Goal: Transaction & Acquisition: Purchase product/service

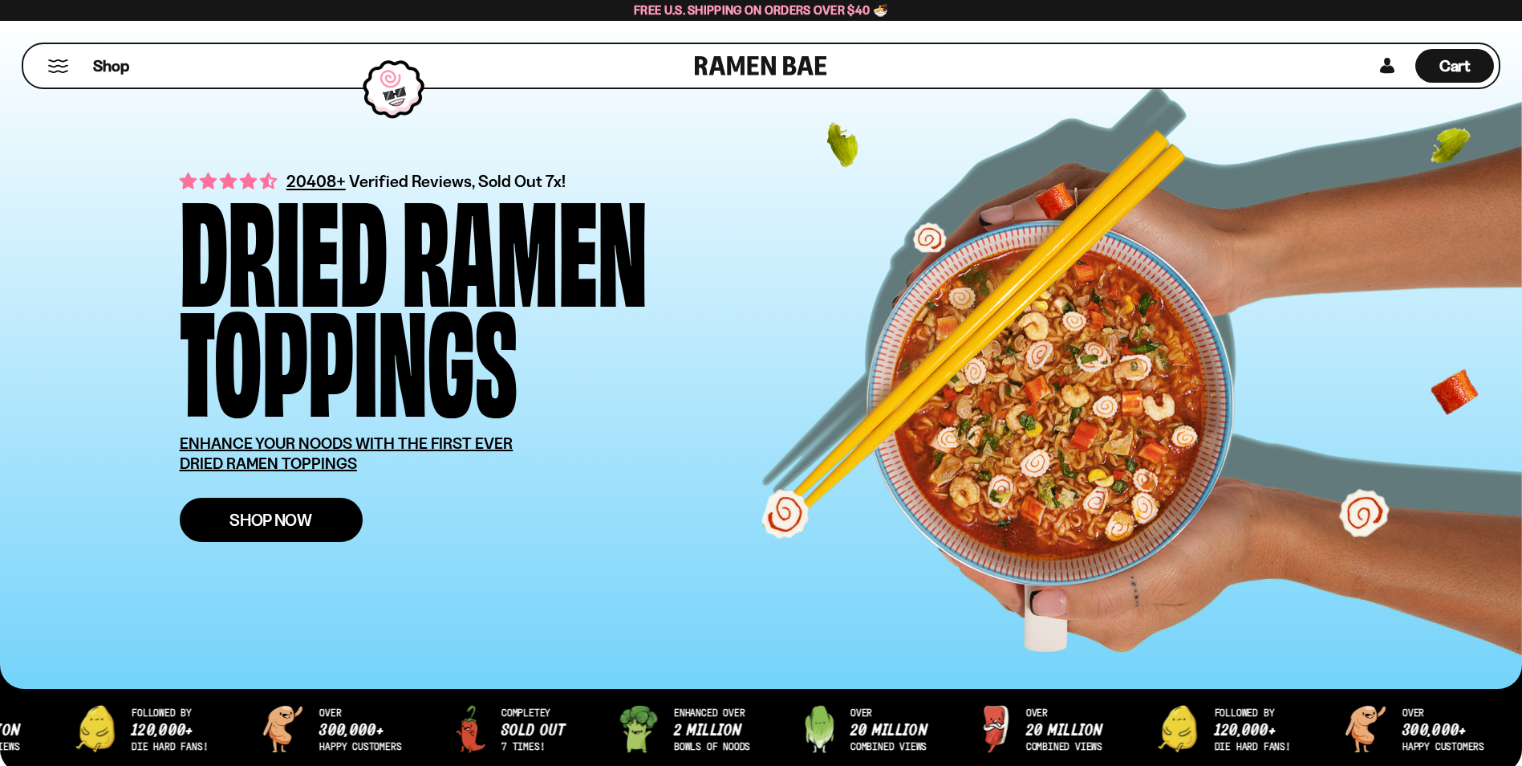
click at [229, 535] on link "Shop Now" at bounding box center [271, 520] width 183 height 44
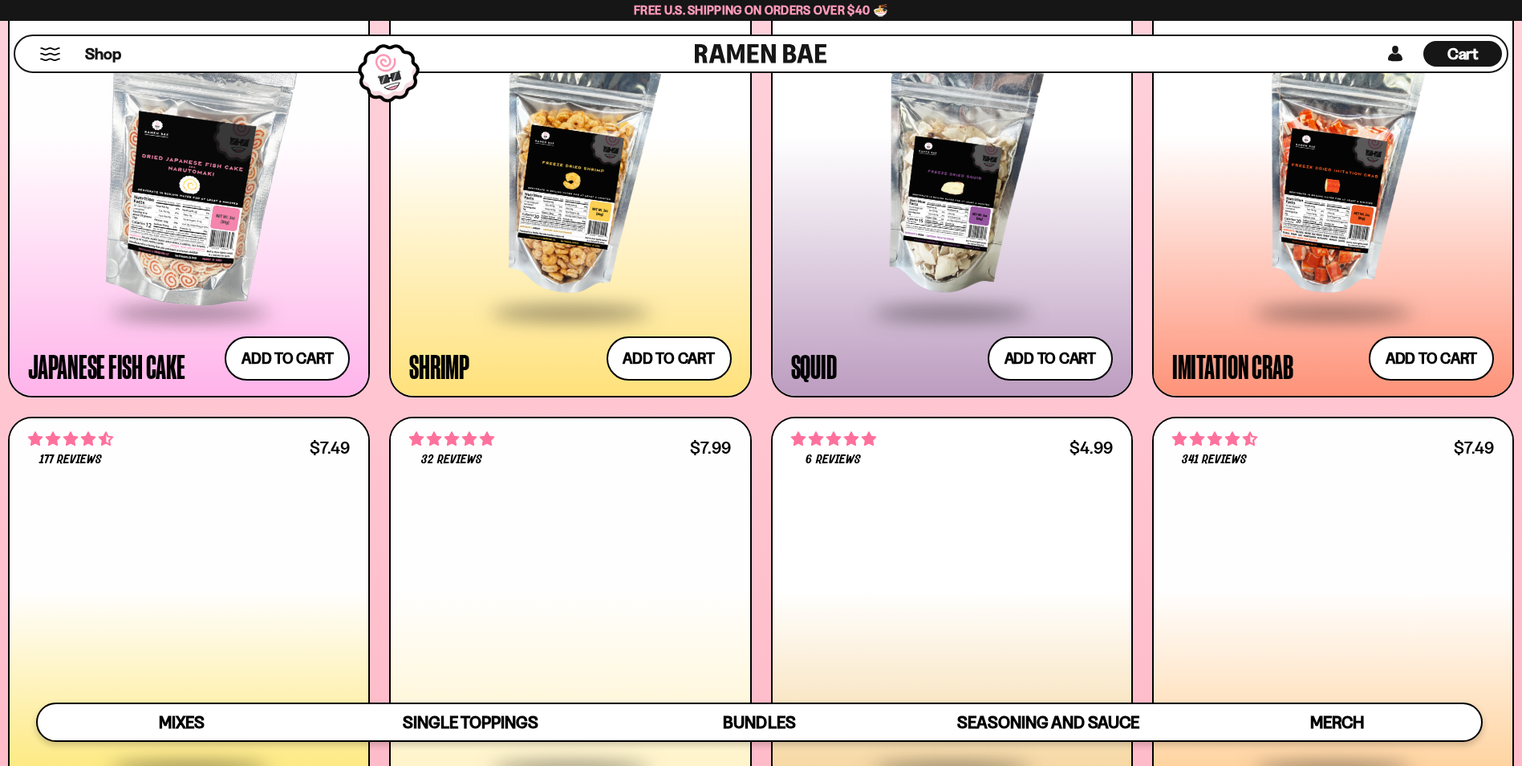
scroll to position [1700, 0]
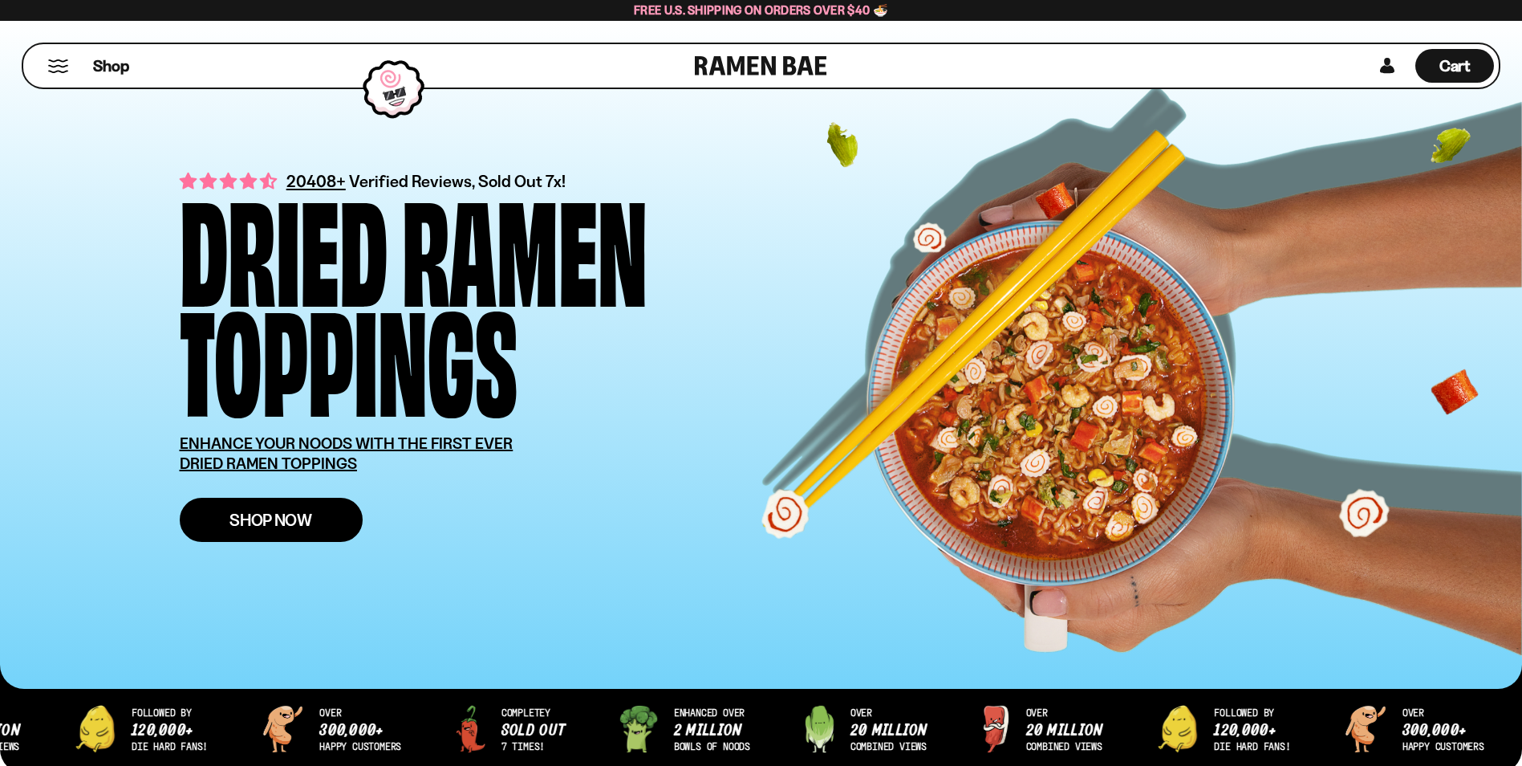
click at [316, 518] on link "Shop Now" at bounding box center [271, 520] width 183 height 44
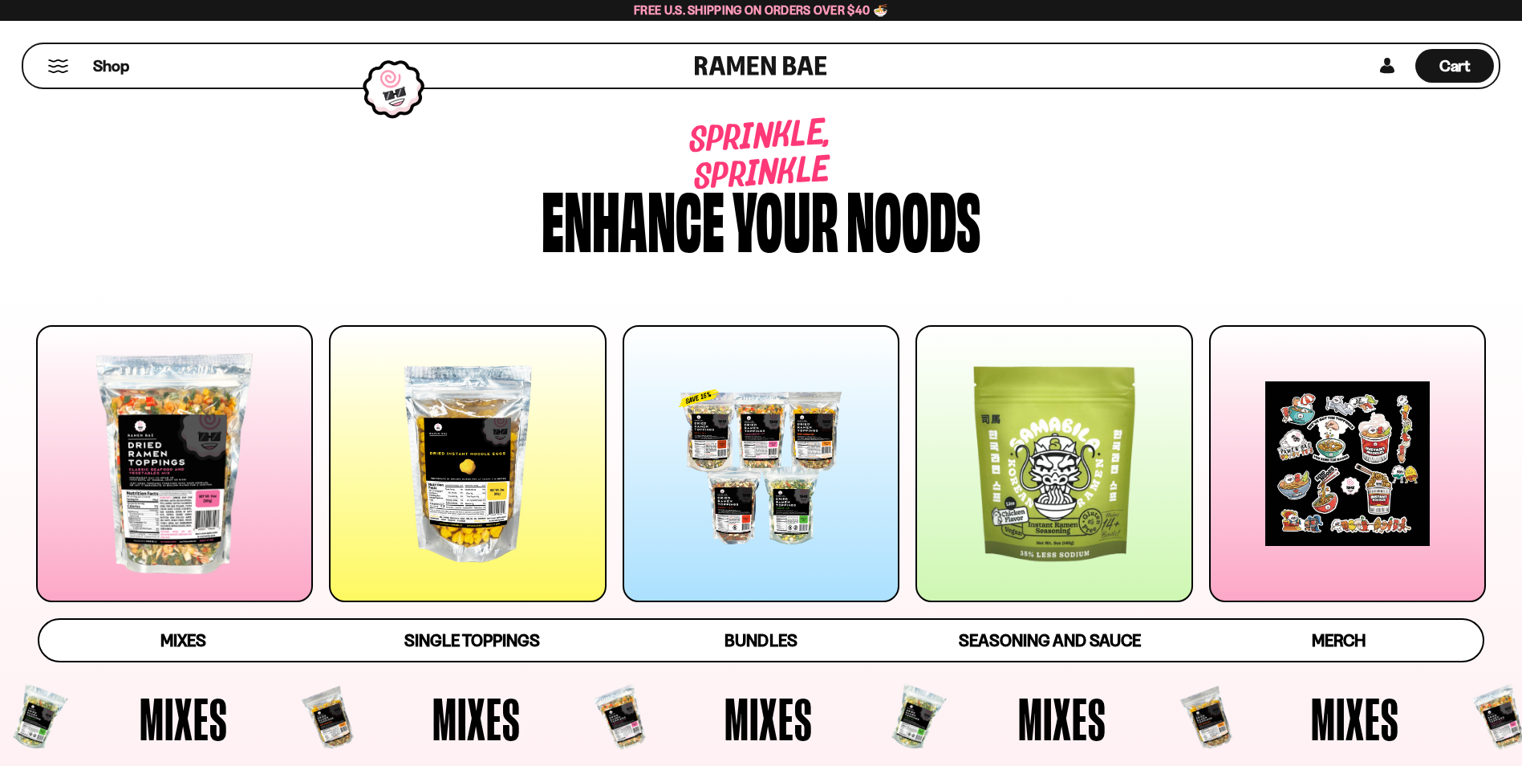
click at [200, 470] on div at bounding box center [174, 463] width 277 height 277
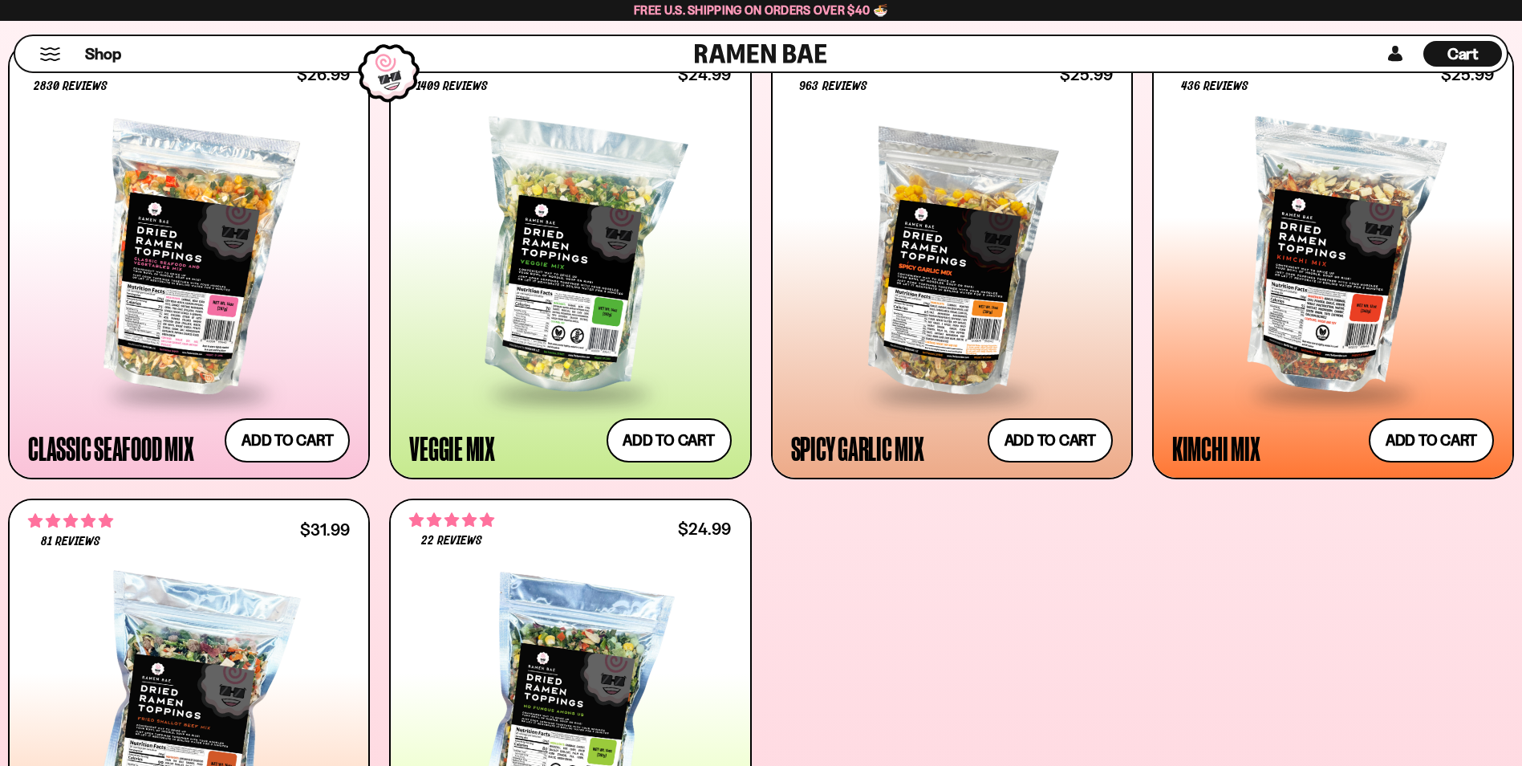
scroll to position [762, 0]
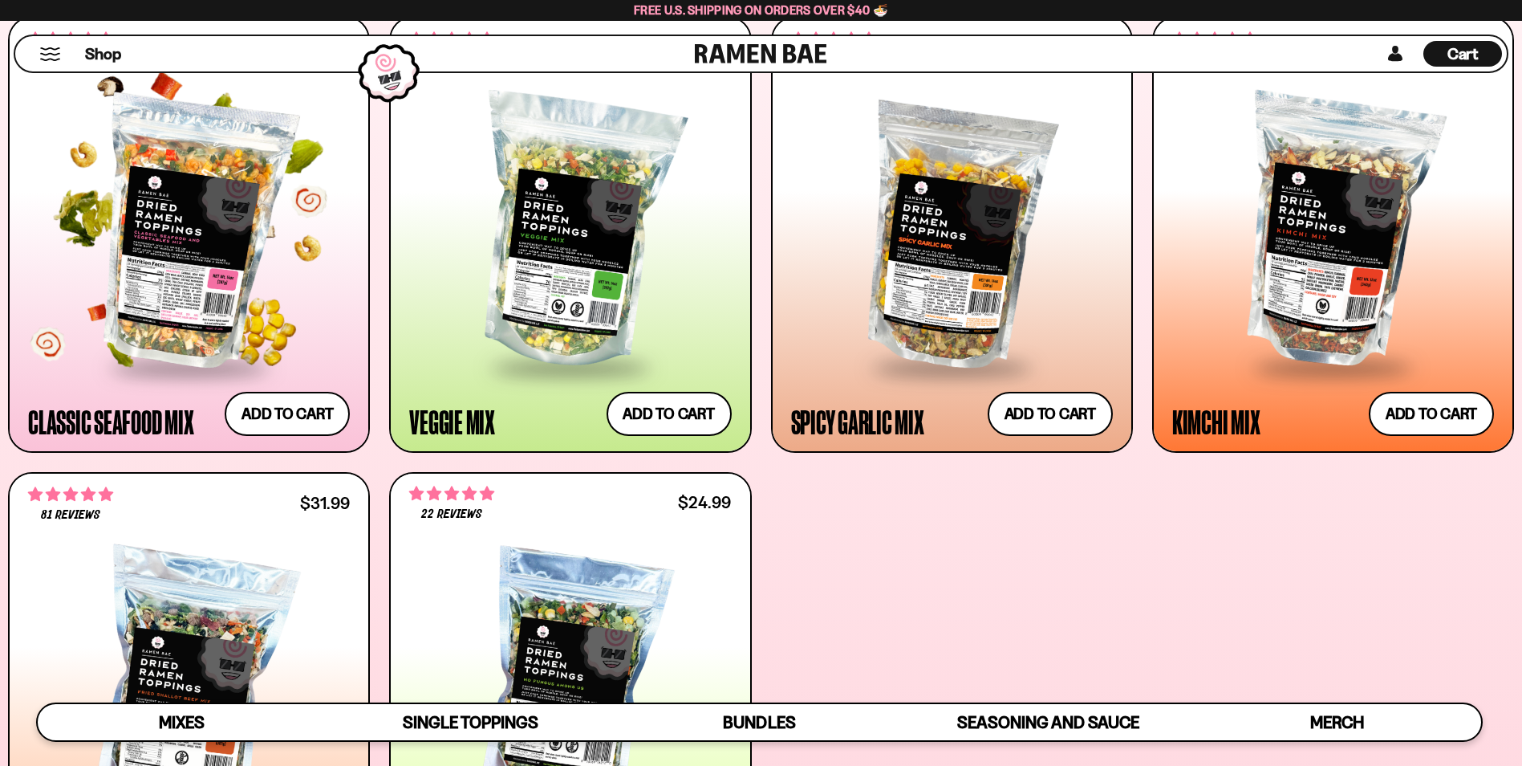
click at [220, 223] on div at bounding box center [189, 233] width 322 height 266
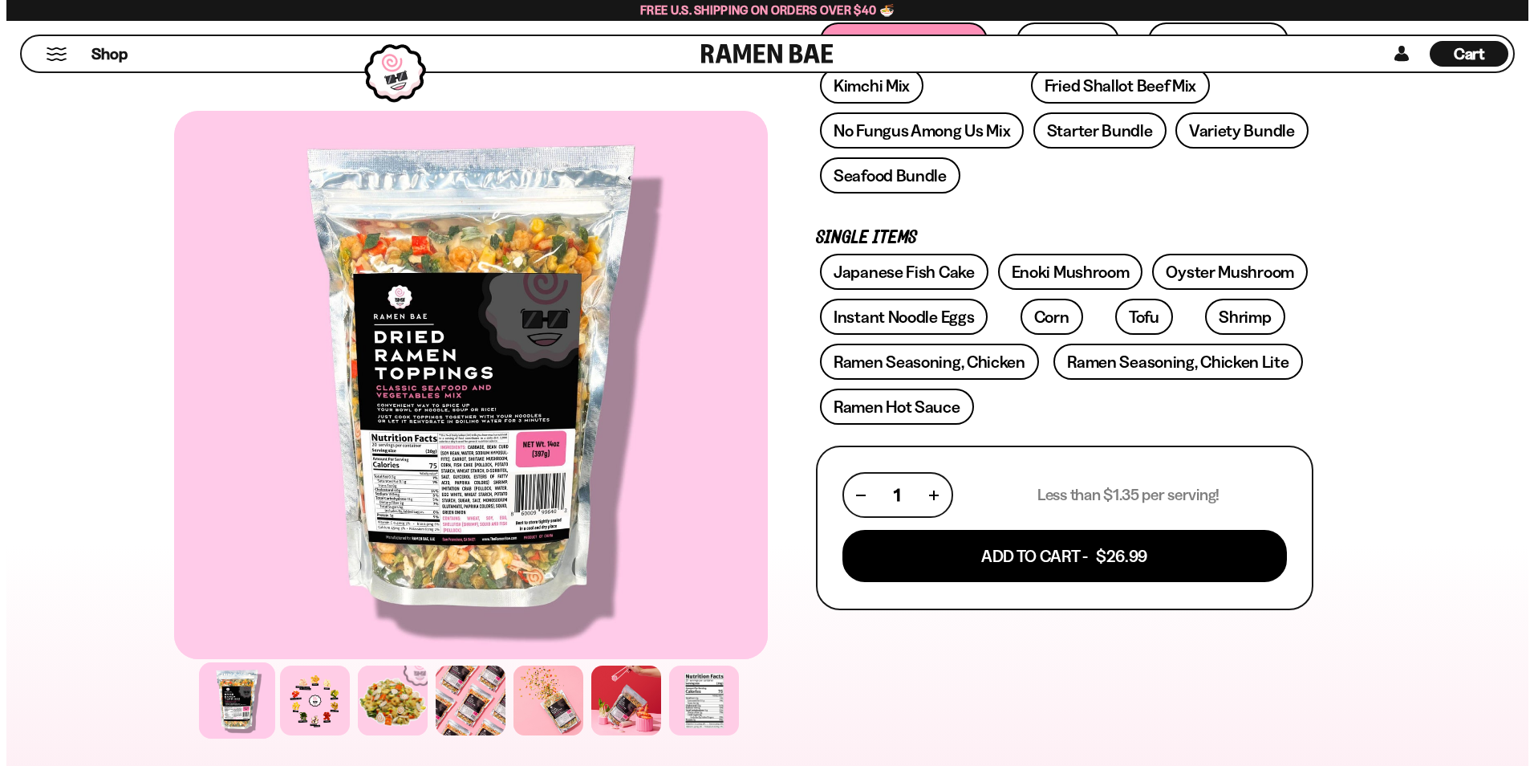
scroll to position [532, 0]
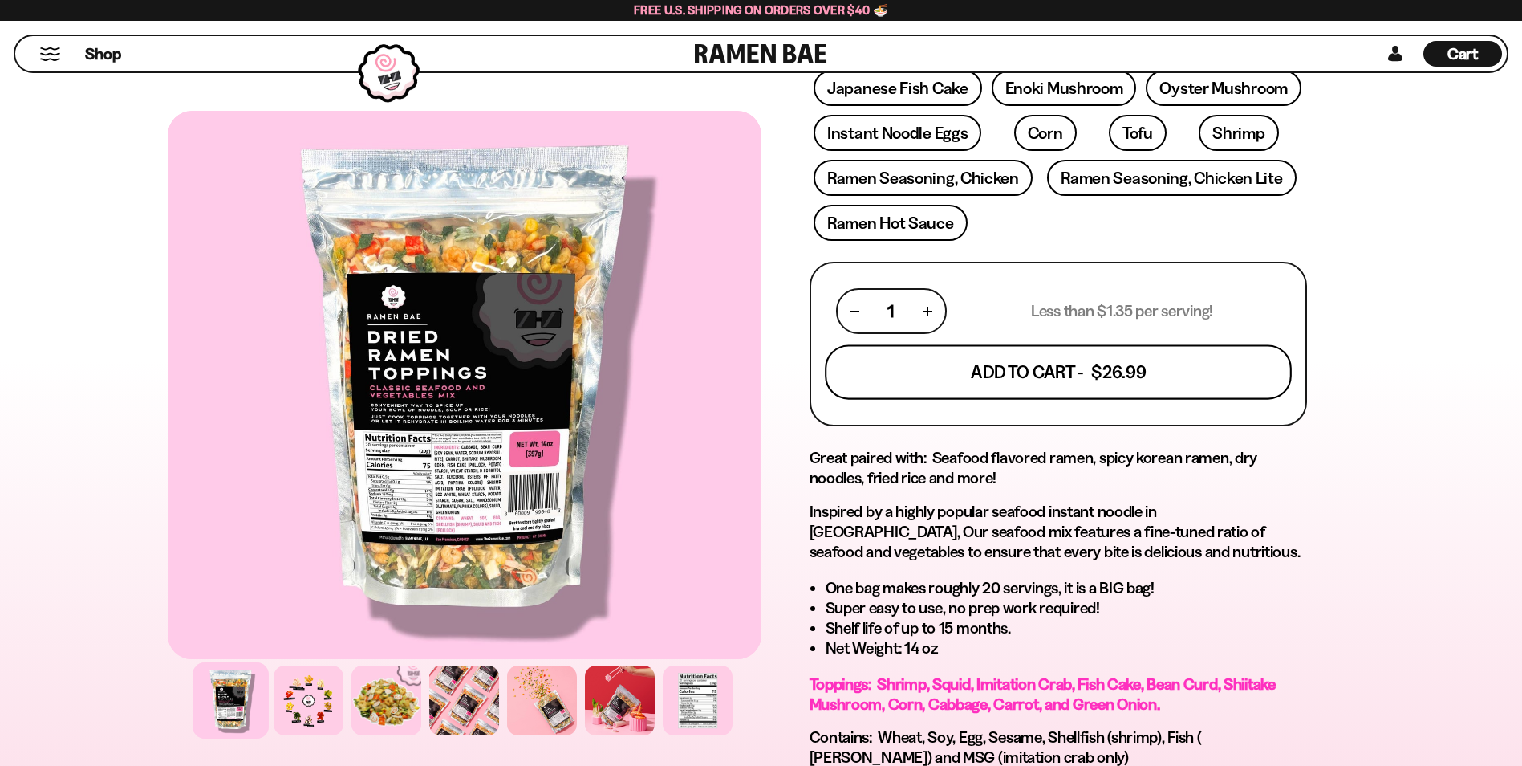
click at [1030, 370] on button "Add To Cart - $26.99" at bounding box center [1058, 372] width 467 height 55
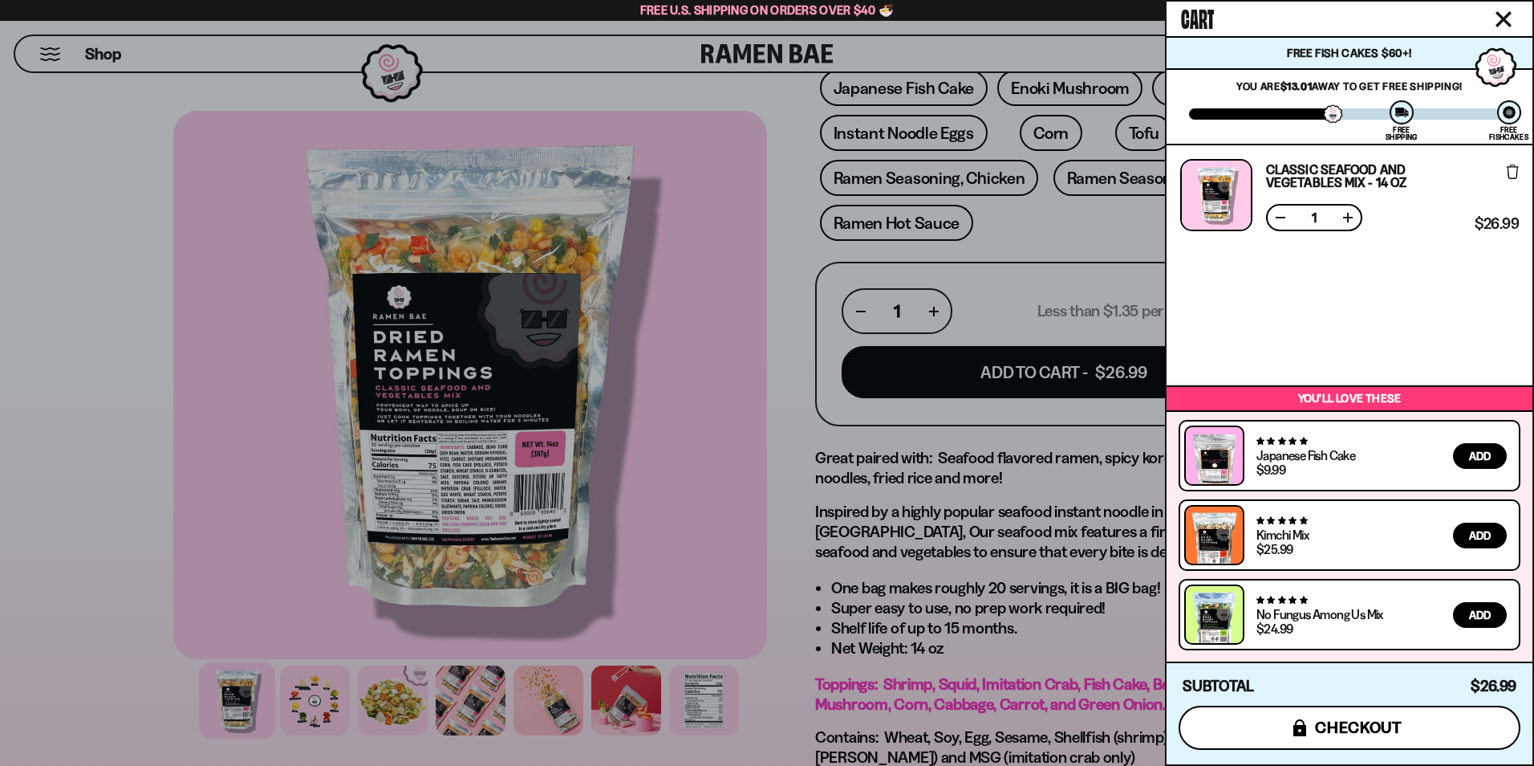
click at [1362, 725] on span "checkout" at bounding box center [1358, 727] width 87 height 18
